Goal: Navigation & Orientation: Go to known website

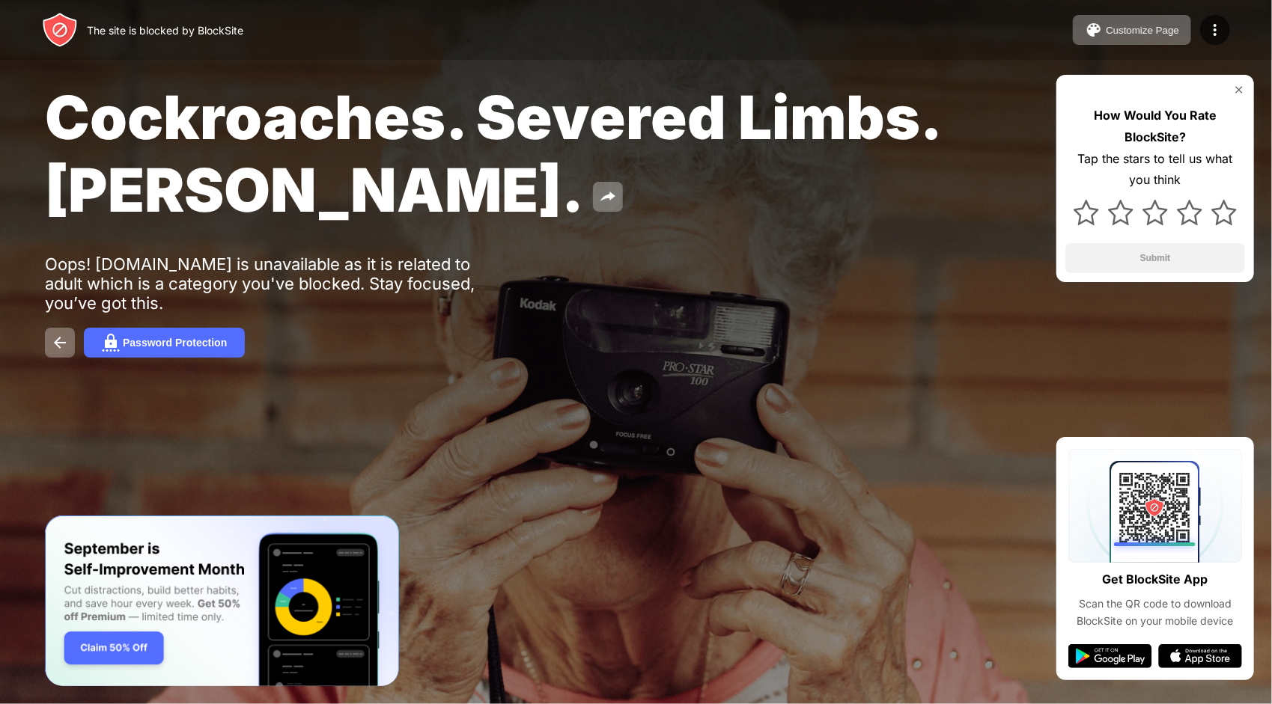
click at [180, 34] on div "The site is blocked by BlockSite" at bounding box center [165, 30] width 156 height 13
drag, startPoint x: 1215, startPoint y: 0, endPoint x: 853, endPoint y: 504, distance: 620.6
click at [853, 504] on div at bounding box center [636, 352] width 1272 height 704
